Goal: Task Accomplishment & Management: Complete application form

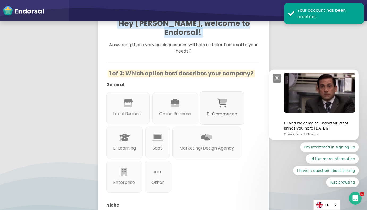
scroll to position [83, 0]
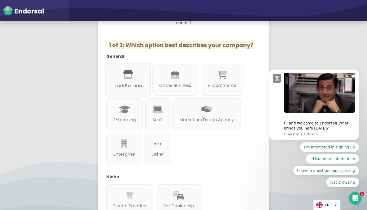
click at [128, 82] on p "Local Business" at bounding box center [128, 85] width 31 height 7
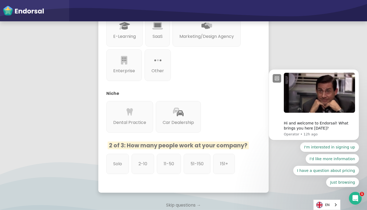
scroll to position [195, 0]
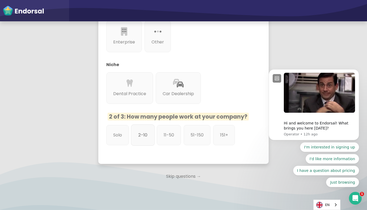
click at [147, 134] on div "2-10" at bounding box center [143, 134] width 24 height 21
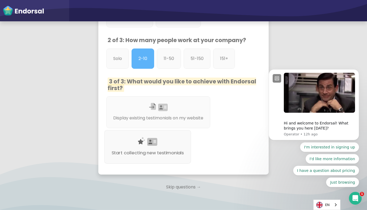
scroll to position [273, 0]
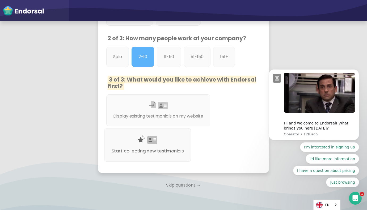
click at [176, 135] on div "Start collecting new testimonials" at bounding box center [147, 145] width 87 height 34
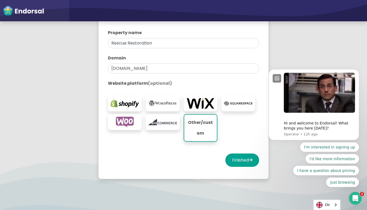
scroll to position [117, 0]
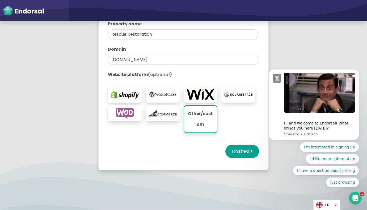
click at [160, 97] on img at bounding box center [162, 94] width 28 height 11
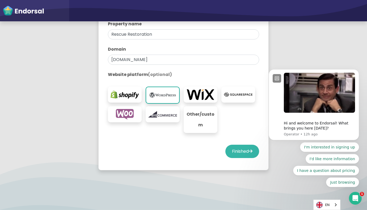
click at [235, 154] on button "Finished" at bounding box center [243, 150] width 34 height 13
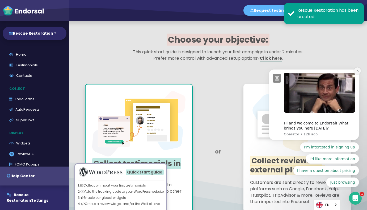
click at [355, 71] on button "Dismiss notification" at bounding box center [357, 70] width 7 height 7
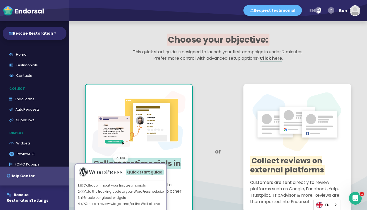
click at [123, 157] on div "Hide" at bounding box center [120, 157] width 15 height 9
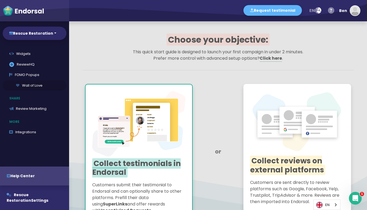
scroll to position [98, 0]
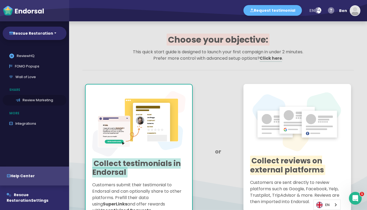
click at [32, 100] on link "Review Marketing" at bounding box center [35, 100] width 64 height 11
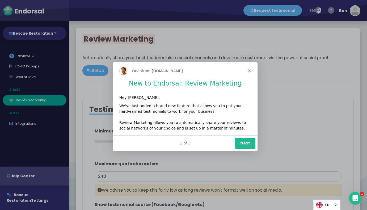
type input "#2F2A68"
type input "#FFFFFF"
type input "#555555"
type input "#777777"
type input "#555555"
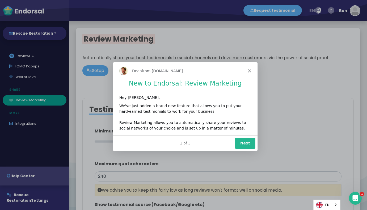
type input "#FFD75C"
click at [244, 138] on button "Next" at bounding box center [245, 142] width 20 height 11
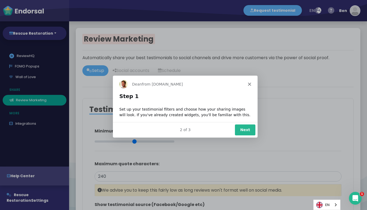
click at [242, 129] on button "Next" at bounding box center [245, 129] width 20 height 11
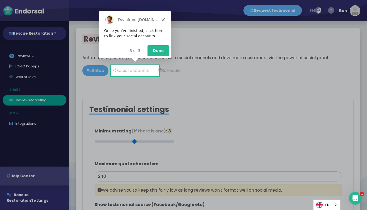
click at [163, 46] on button "Done" at bounding box center [158, 50] width 22 height 11
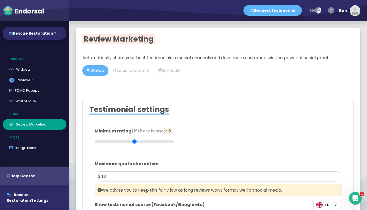
scroll to position [73, 0]
click at [30, 80] on link ".review-hq-icon-1{opacity:0.5;} ReviewHQ" at bounding box center [35, 80] width 64 height 11
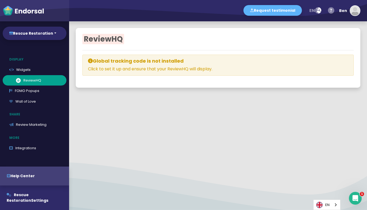
select select
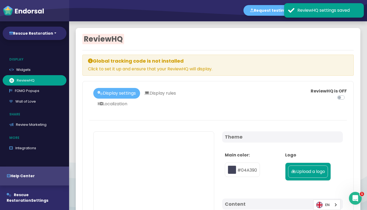
type input "#04A390"
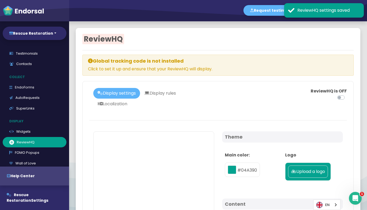
scroll to position [9, 0]
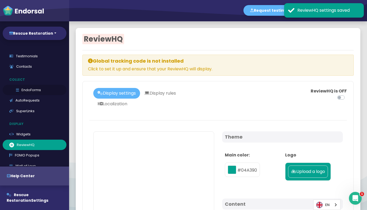
click at [29, 87] on link "EndoForms" at bounding box center [35, 90] width 64 height 11
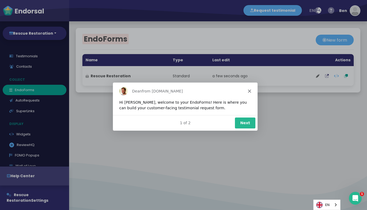
click at [244, 122] on button "Next" at bounding box center [245, 122] width 20 height 11
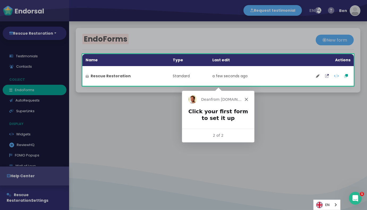
click at [246, 99] on polygon "Close" at bounding box center [245, 98] width 3 height 3
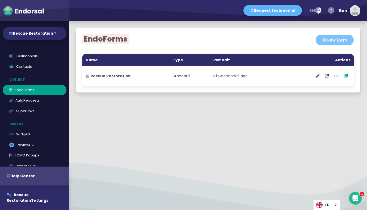
click at [332, 40] on button "New form" at bounding box center [335, 40] width 38 height 11
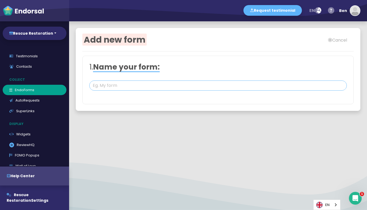
click at [235, 85] on input "text" at bounding box center [218, 85] width 258 height 10
type input "Review"
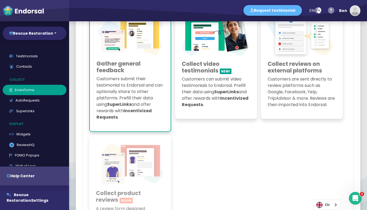
scroll to position [125, 0]
click at [135, 107] on p "Customers submit their testimonial to Endorsal and can optionally share to othe…" at bounding box center [131, 98] width 68 height 45
click at [147, 68] on h3 "Gather general feedback" at bounding box center [131, 66] width 68 height 13
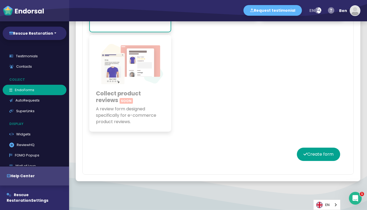
scroll to position [229, 0]
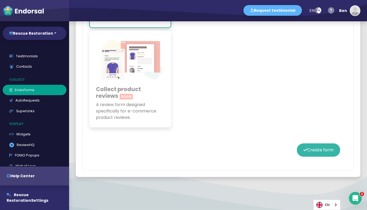
click at [304, 148] on icon at bounding box center [306, 149] width 4 height 4
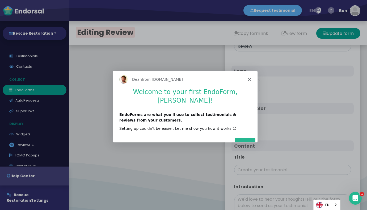
type input "#5DB3F9"
click at [248, 78] on polygon "Close" at bounding box center [249, 78] width 3 height 3
